Goal: Information Seeking & Learning: Learn about a topic

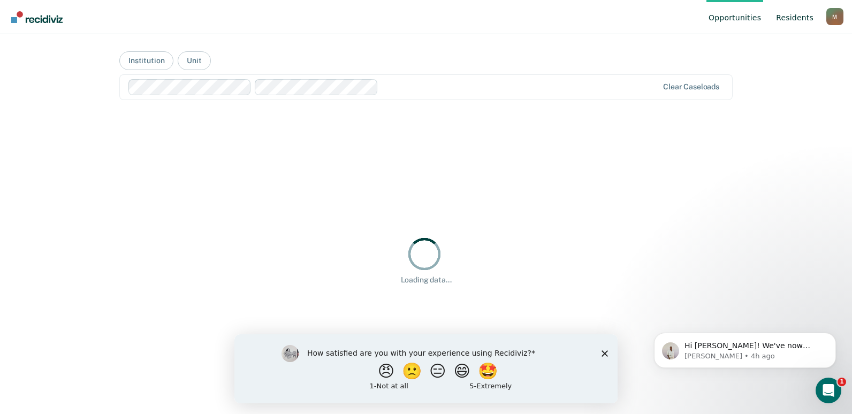
click at [784, 17] on link "Resident s" at bounding box center [795, 17] width 42 height 34
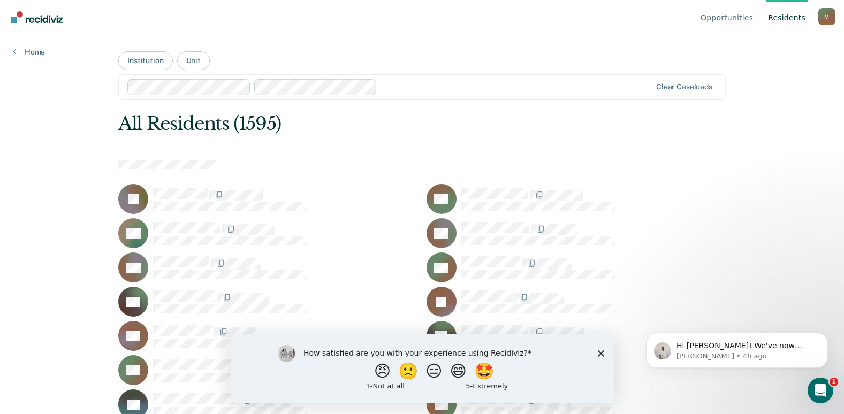
scroll to position [7076, 0]
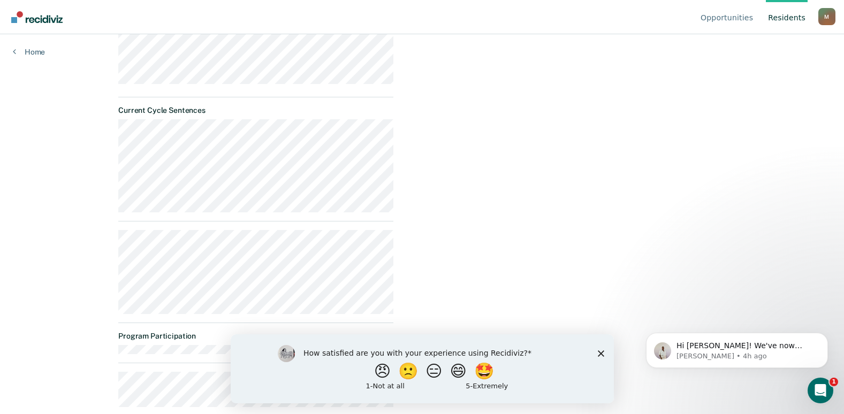
scroll to position [336, 0]
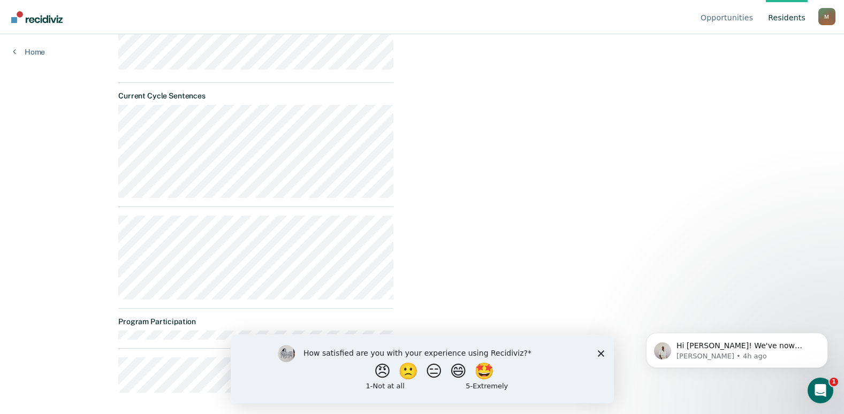
click at [581, 164] on div "Opportunities Temporary Assignment Almost eligible Requirements validated by OM…" at bounding box center [564, 82] width 324 height 638
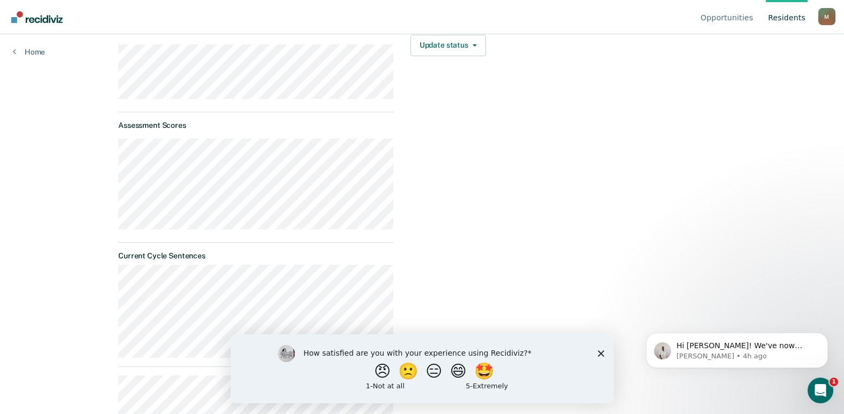
scroll to position [0, 0]
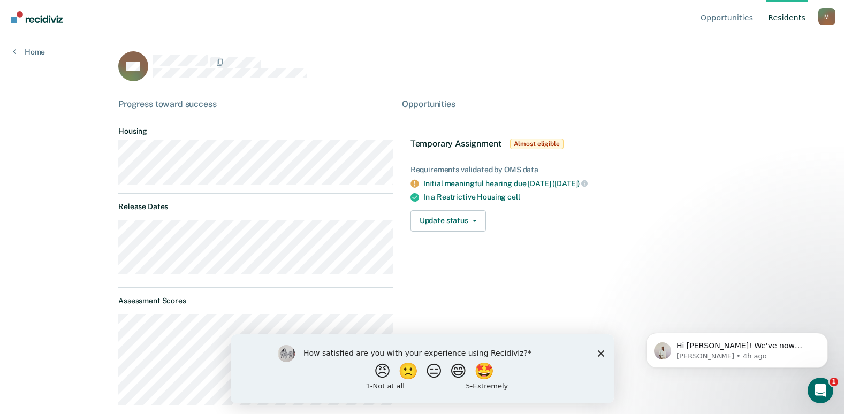
click at [795, 16] on link "Resident s" at bounding box center [787, 17] width 42 height 34
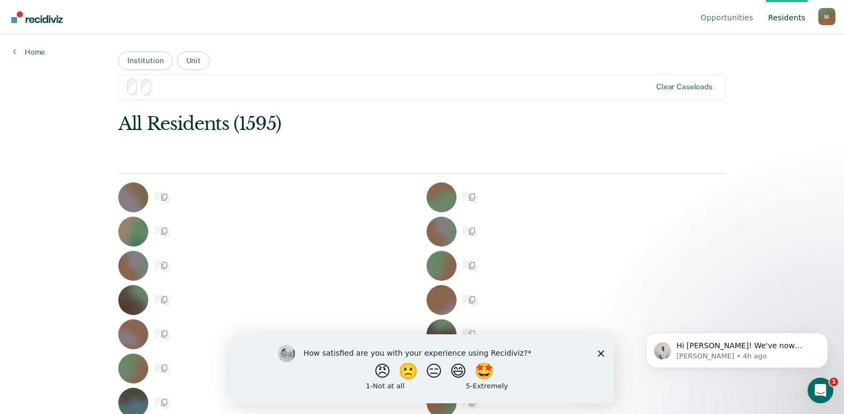
click at [787, 50] on div "Opportunities Resident s [PERSON_NAME][EMAIL_ADDRESS][PERSON_NAME][DOMAIN_NAME]…" at bounding box center [422, 207] width 844 height 414
click at [790, 24] on link "Resident s" at bounding box center [787, 17] width 42 height 34
click at [793, 20] on link "Resident s" at bounding box center [787, 17] width 42 height 34
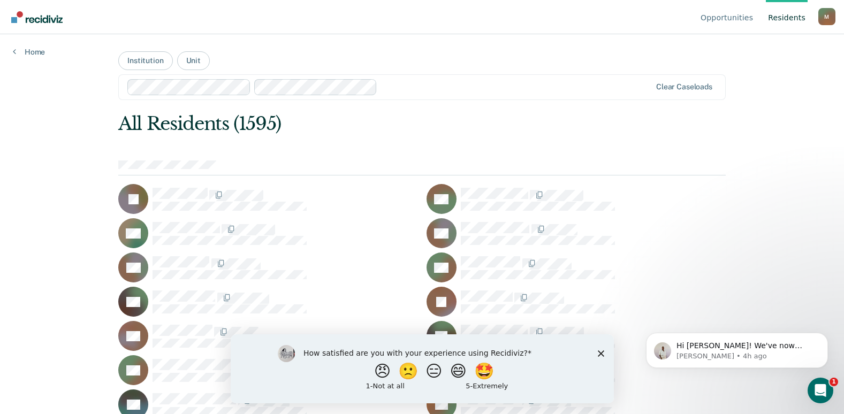
scroll to position [6322, 0]
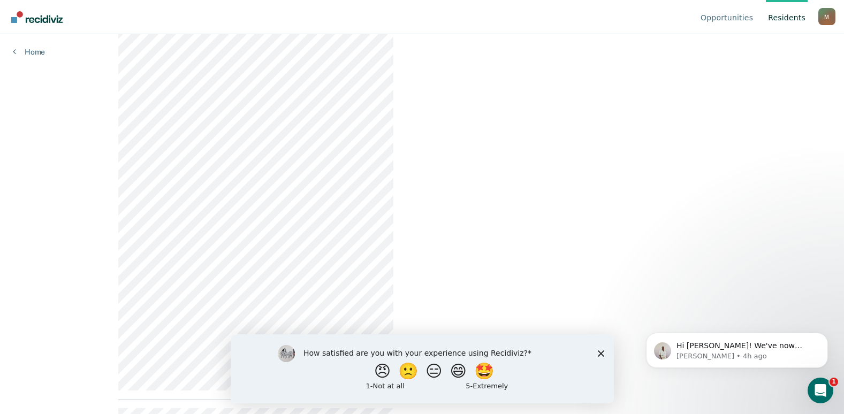
scroll to position [734, 0]
click at [784, 15] on link "Resident s" at bounding box center [787, 17] width 42 height 34
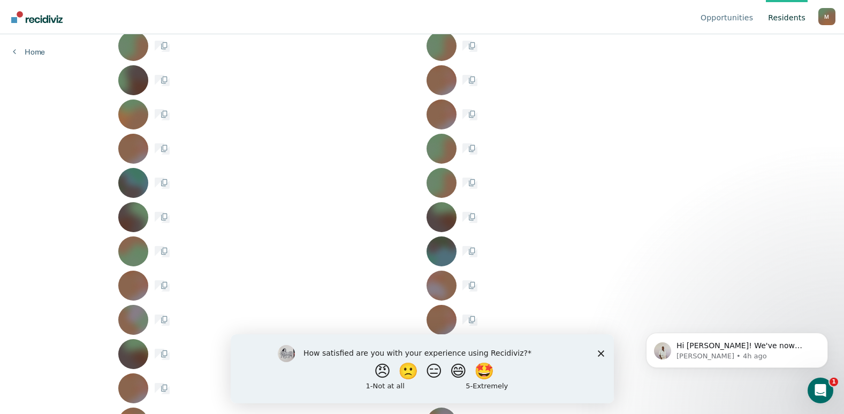
click at [788, 20] on link "Resident s" at bounding box center [787, 17] width 42 height 34
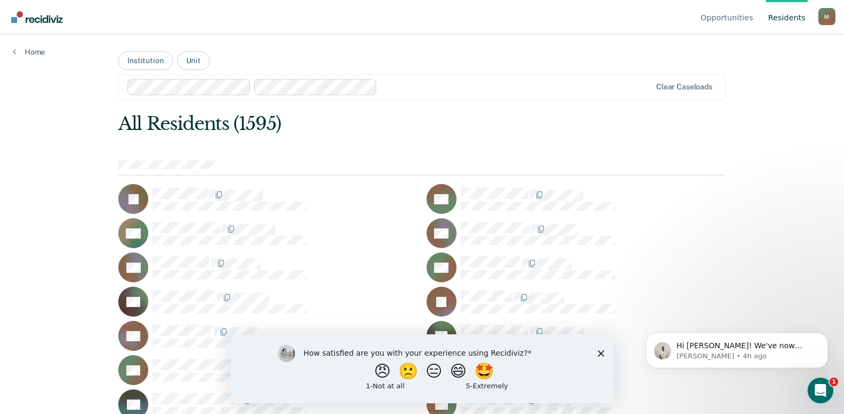
scroll to position [26427, 0]
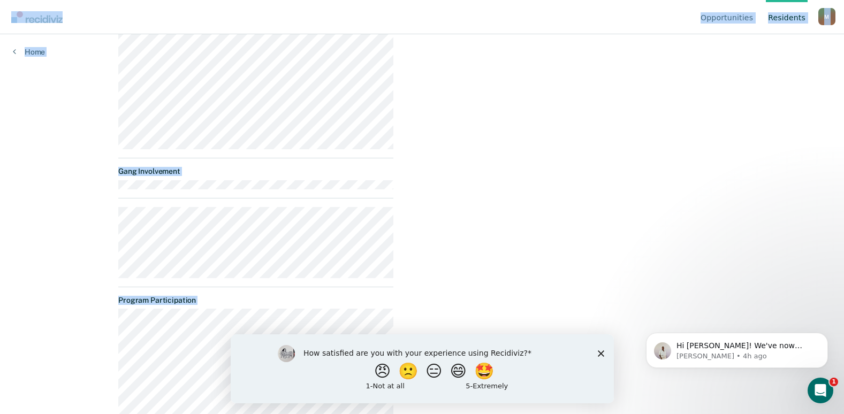
scroll to position [589, 0]
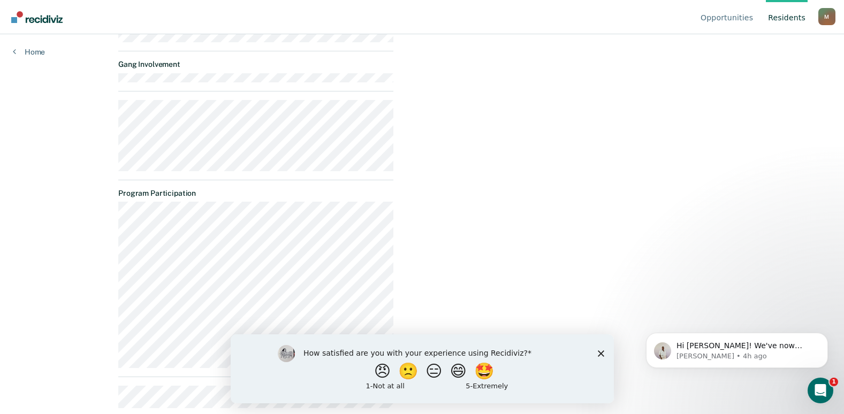
scroll to position [605, 0]
click at [794, 18] on link "Resident s" at bounding box center [787, 17] width 42 height 34
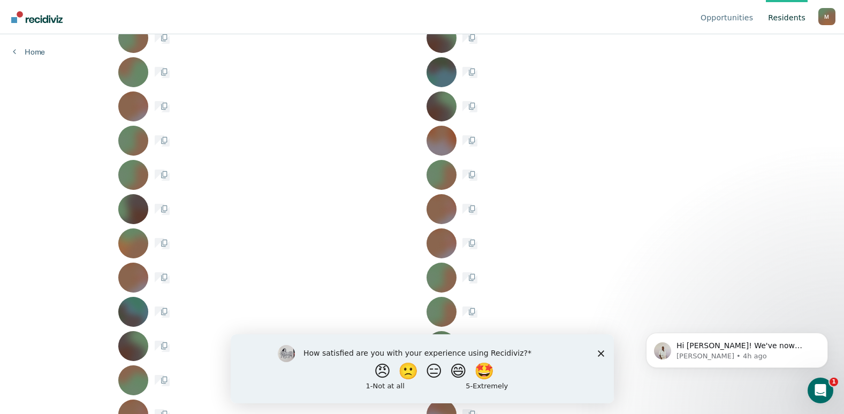
click at [788, 19] on link "Resident s" at bounding box center [787, 17] width 42 height 34
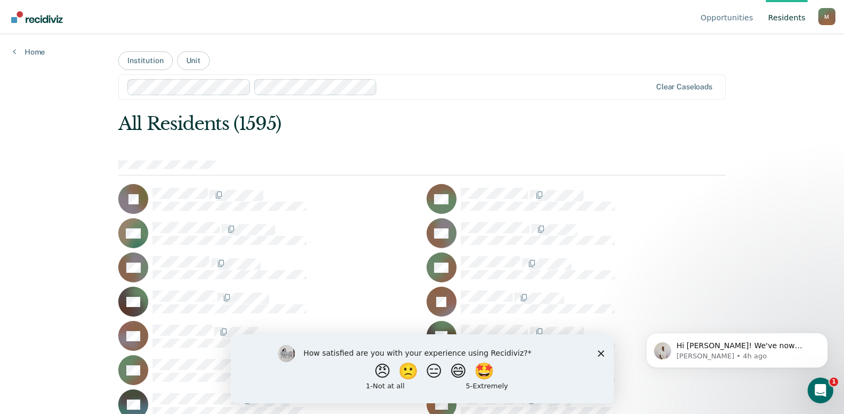
scroll to position [20365, 0]
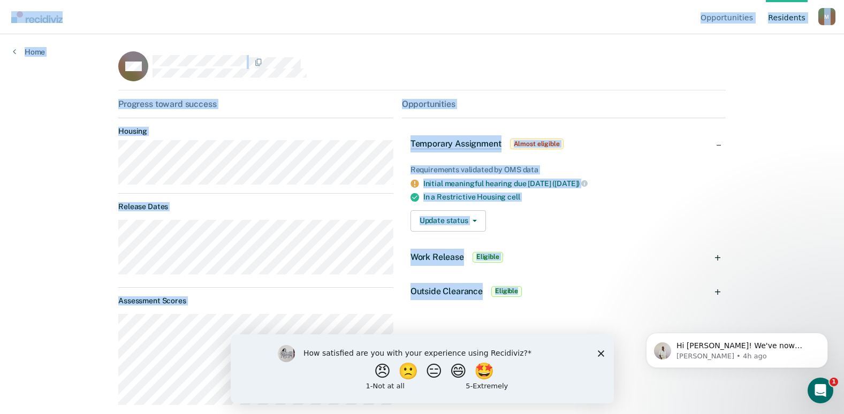
scroll to position [214, 0]
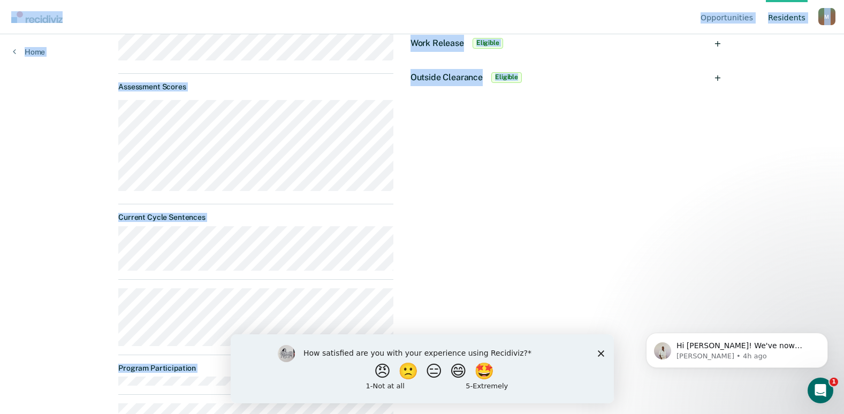
click at [575, 205] on div "Opportunities Temporary Assignment Almost eligible Requirements validated by OM…" at bounding box center [564, 160] width 324 height 550
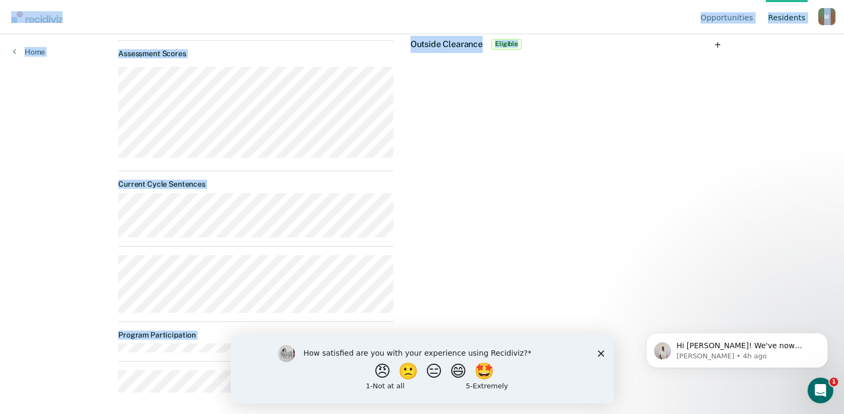
click at [791, 18] on link "Resident s" at bounding box center [787, 17] width 42 height 34
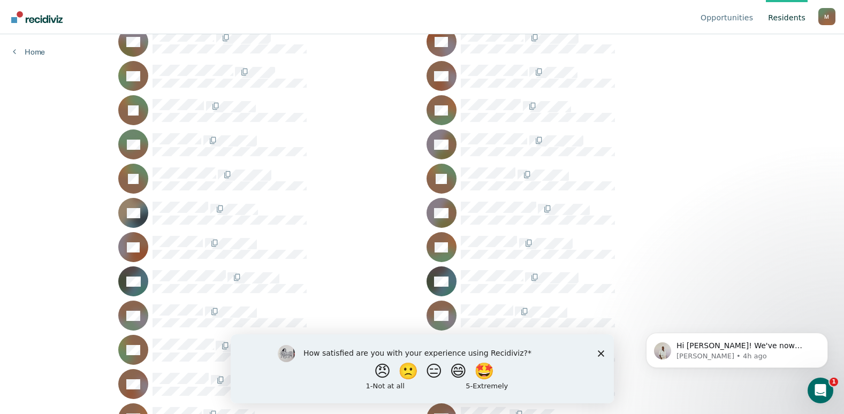
scroll to position [24715, 0]
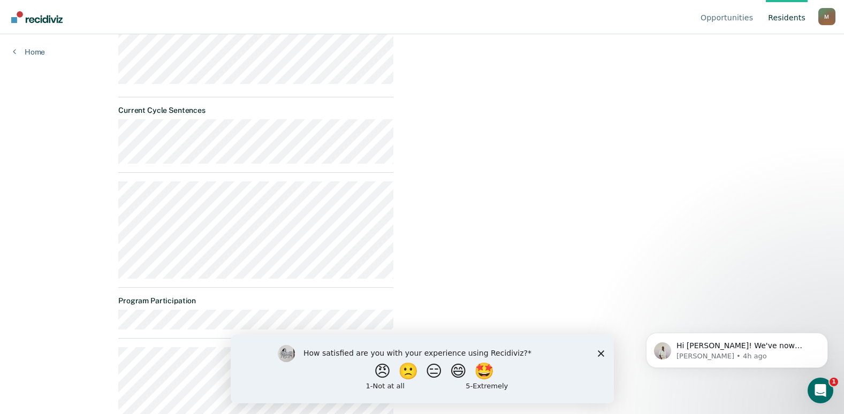
scroll to position [352, 0]
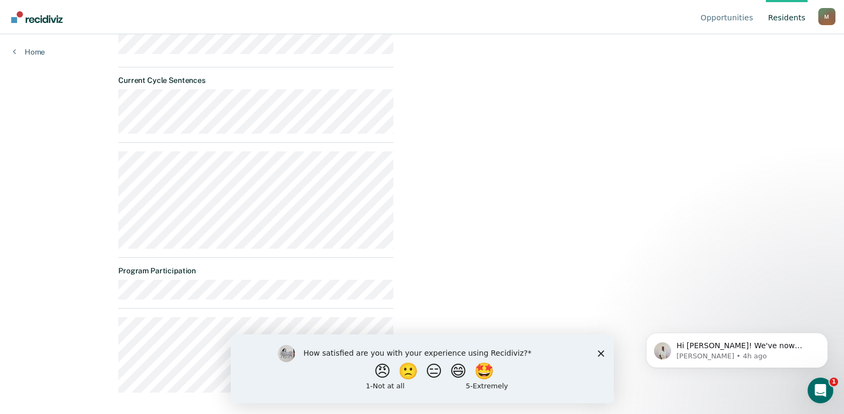
click at [788, 19] on link "Resident s" at bounding box center [787, 17] width 42 height 34
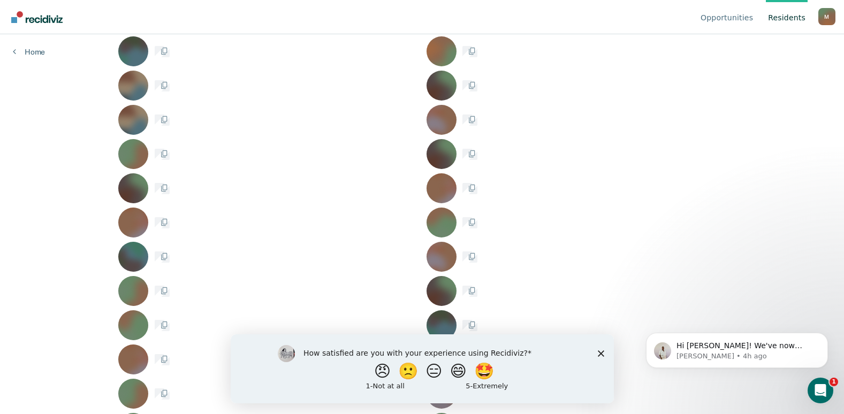
click at [797, 19] on link "Resident s" at bounding box center [787, 17] width 42 height 34
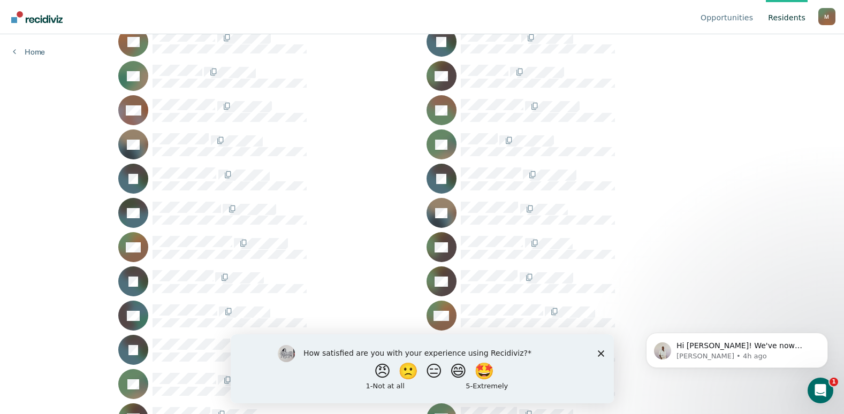
scroll to position [22009, 0]
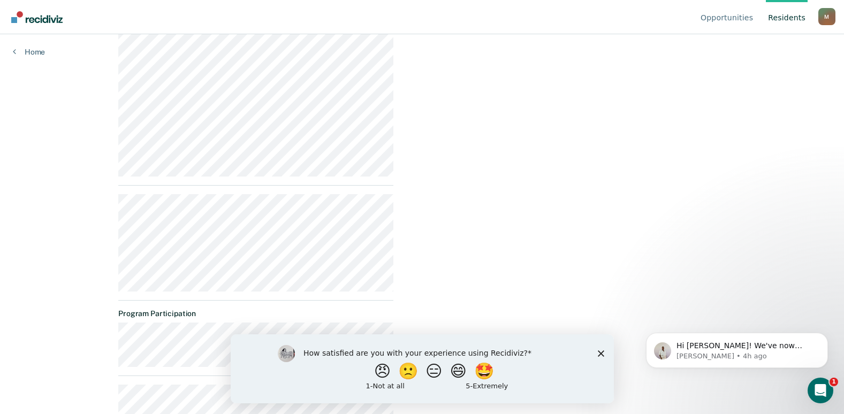
scroll to position [549, 0]
click at [788, 17] on link "Resident s" at bounding box center [787, 17] width 42 height 34
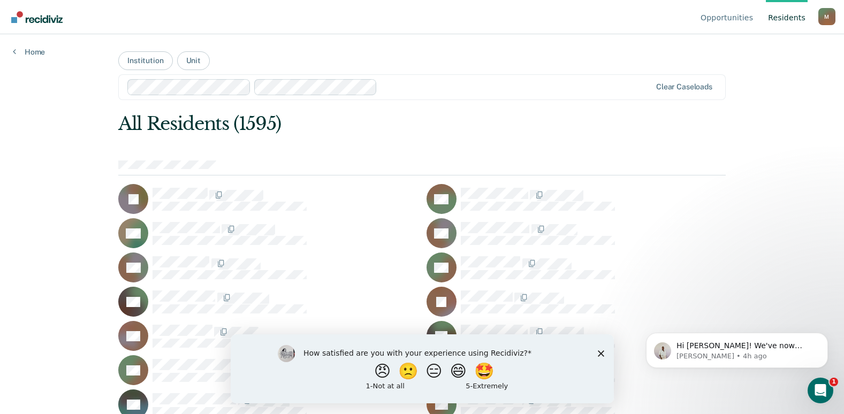
scroll to position [4952, 0]
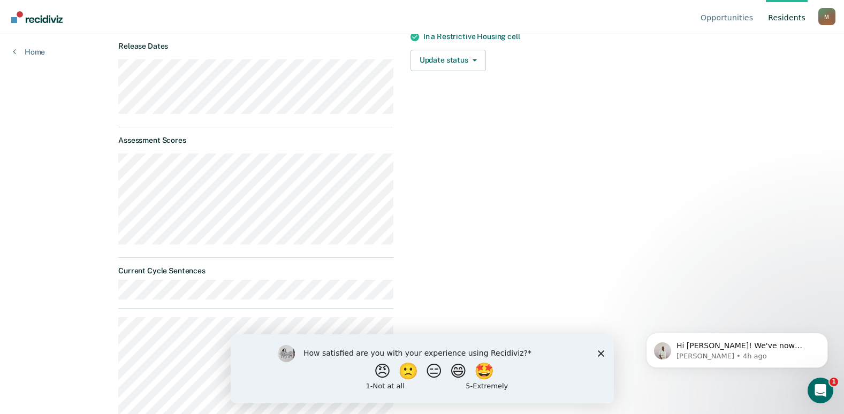
scroll to position [314, 0]
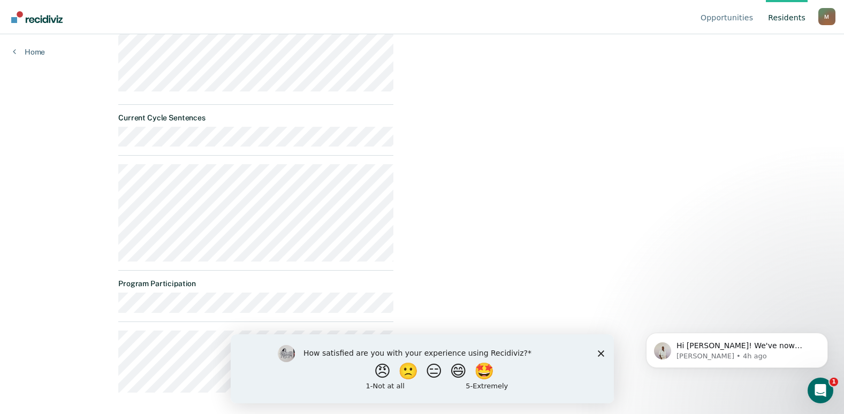
click at [782, 16] on link "Resident s" at bounding box center [787, 17] width 42 height 34
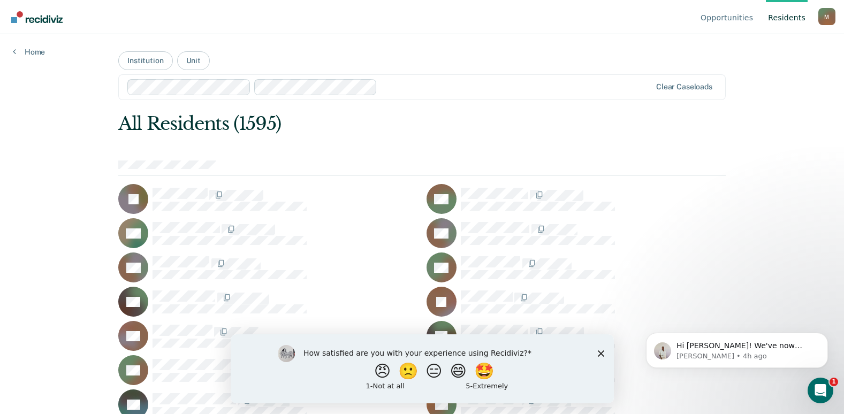
scroll to position [2418, 0]
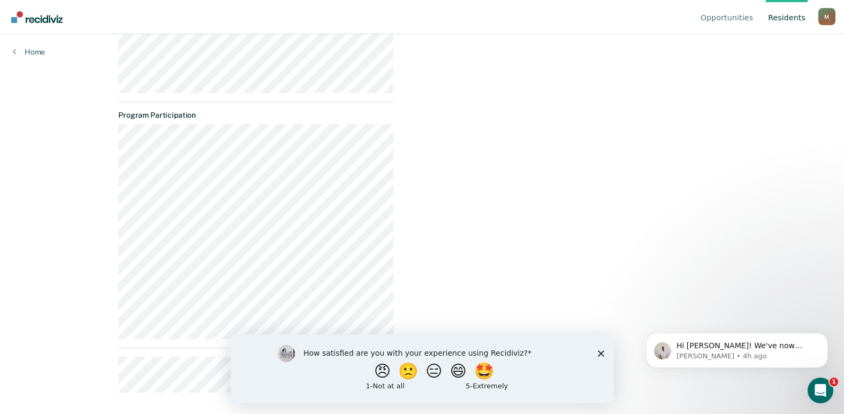
scroll to position [613, 0]
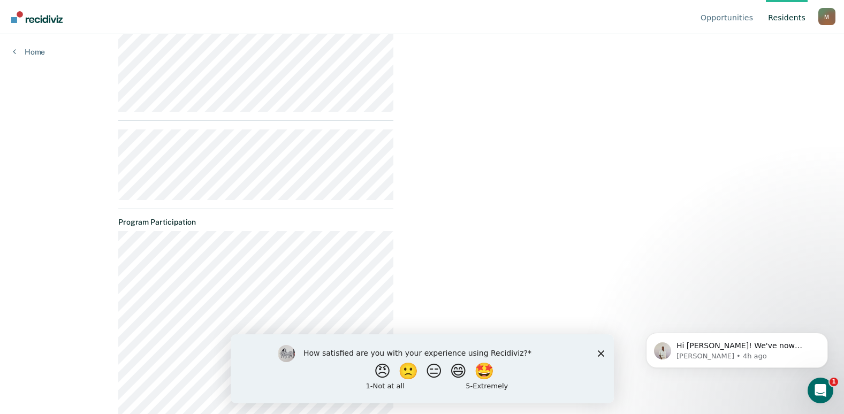
click at [795, 20] on link "Resident s" at bounding box center [787, 17] width 42 height 34
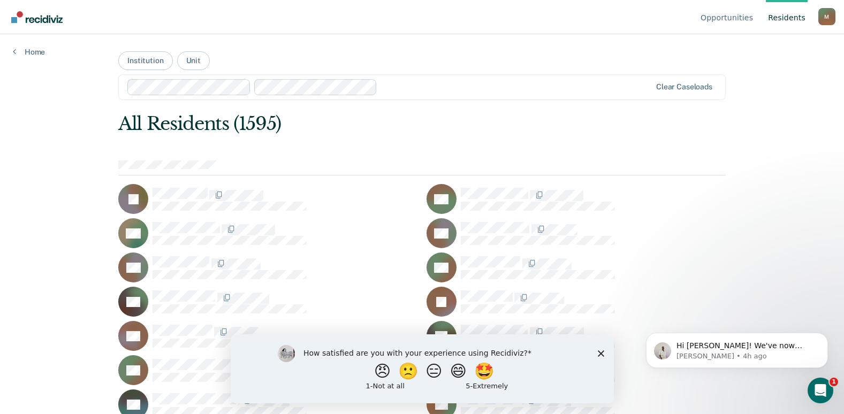
scroll to position [20331, 0]
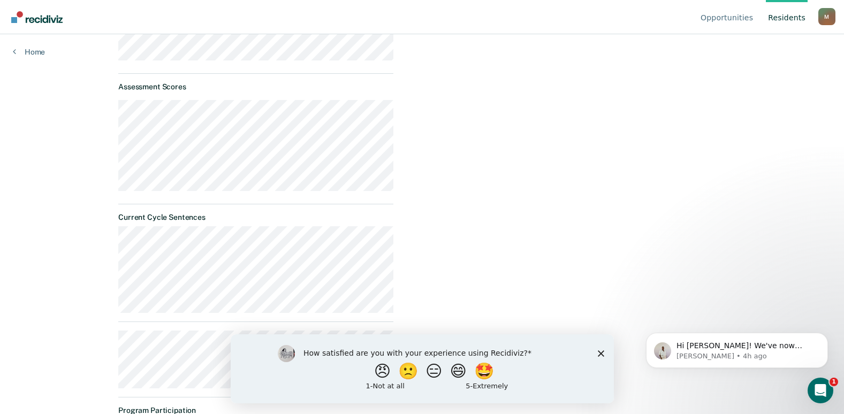
scroll to position [290, 0]
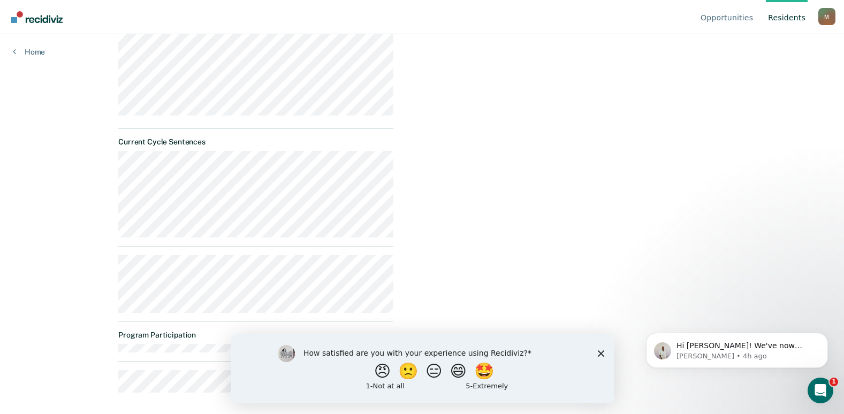
click at [787, 20] on link "Resident s" at bounding box center [787, 17] width 42 height 34
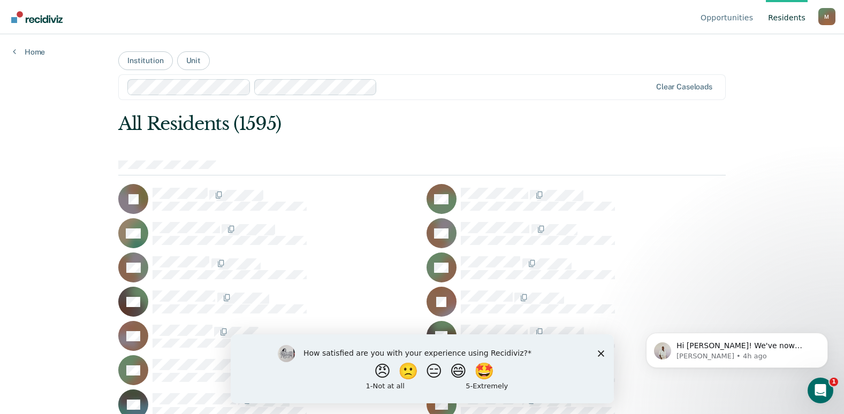
scroll to position [5500, 0]
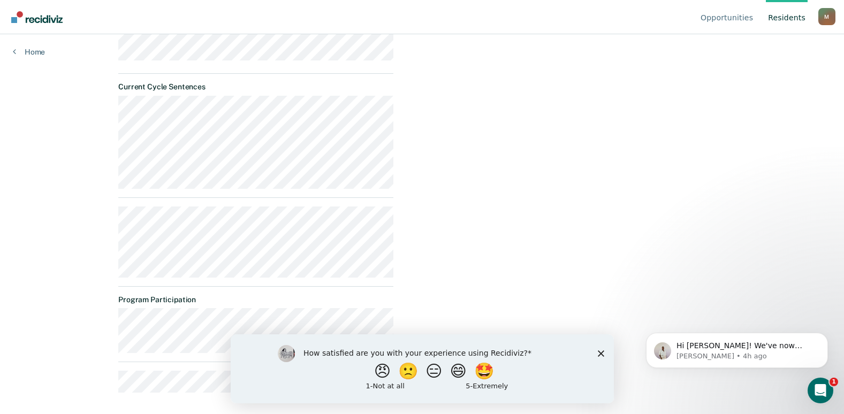
scroll to position [292, 0]
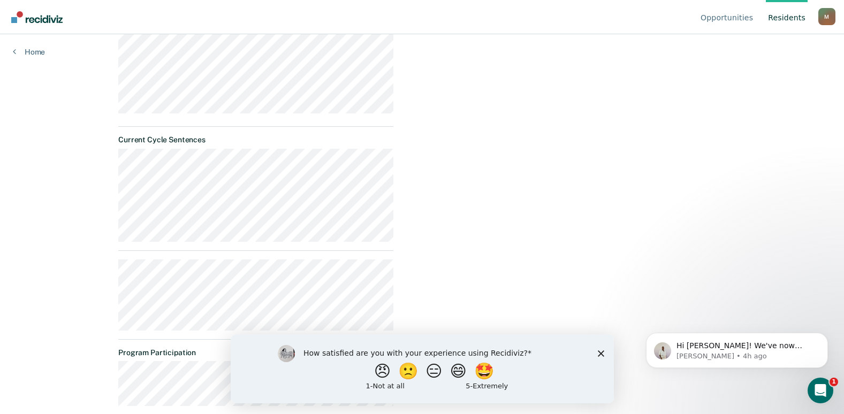
click at [786, 19] on link "Resident s" at bounding box center [787, 17] width 42 height 34
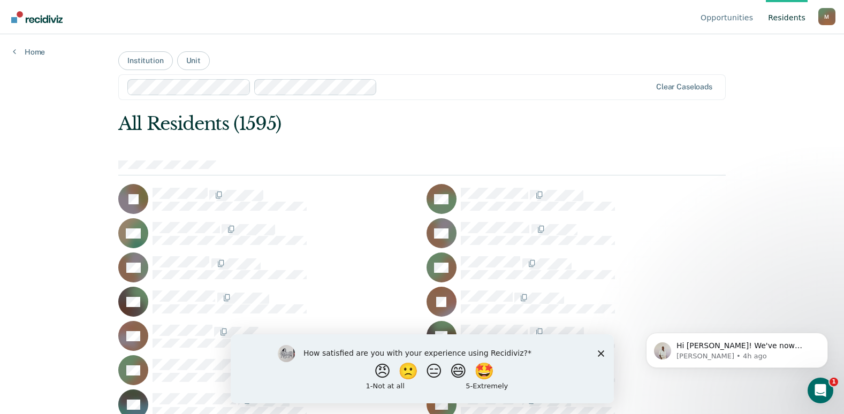
scroll to position [12487, 0]
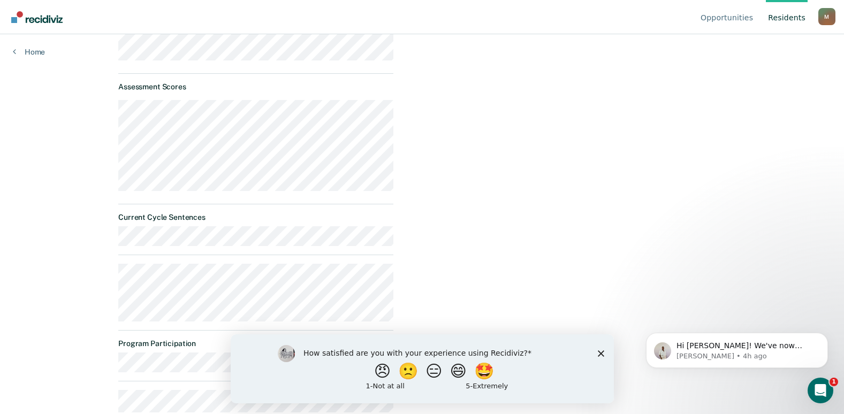
scroll to position [234, 0]
